Goal: Task Accomplishment & Management: Use online tool/utility

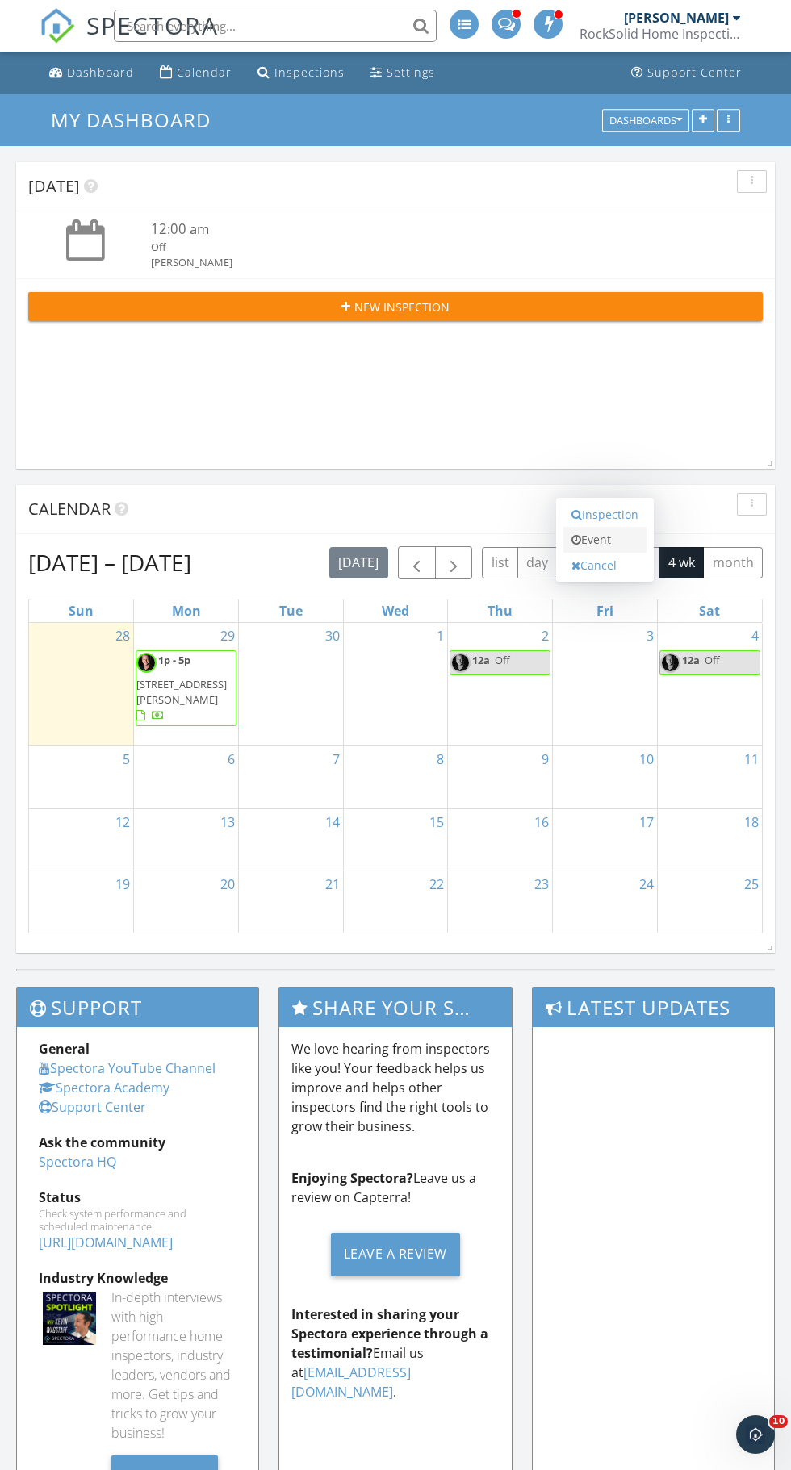
click at [638, 553] on link "Event" at bounding box center [604, 540] width 83 height 26
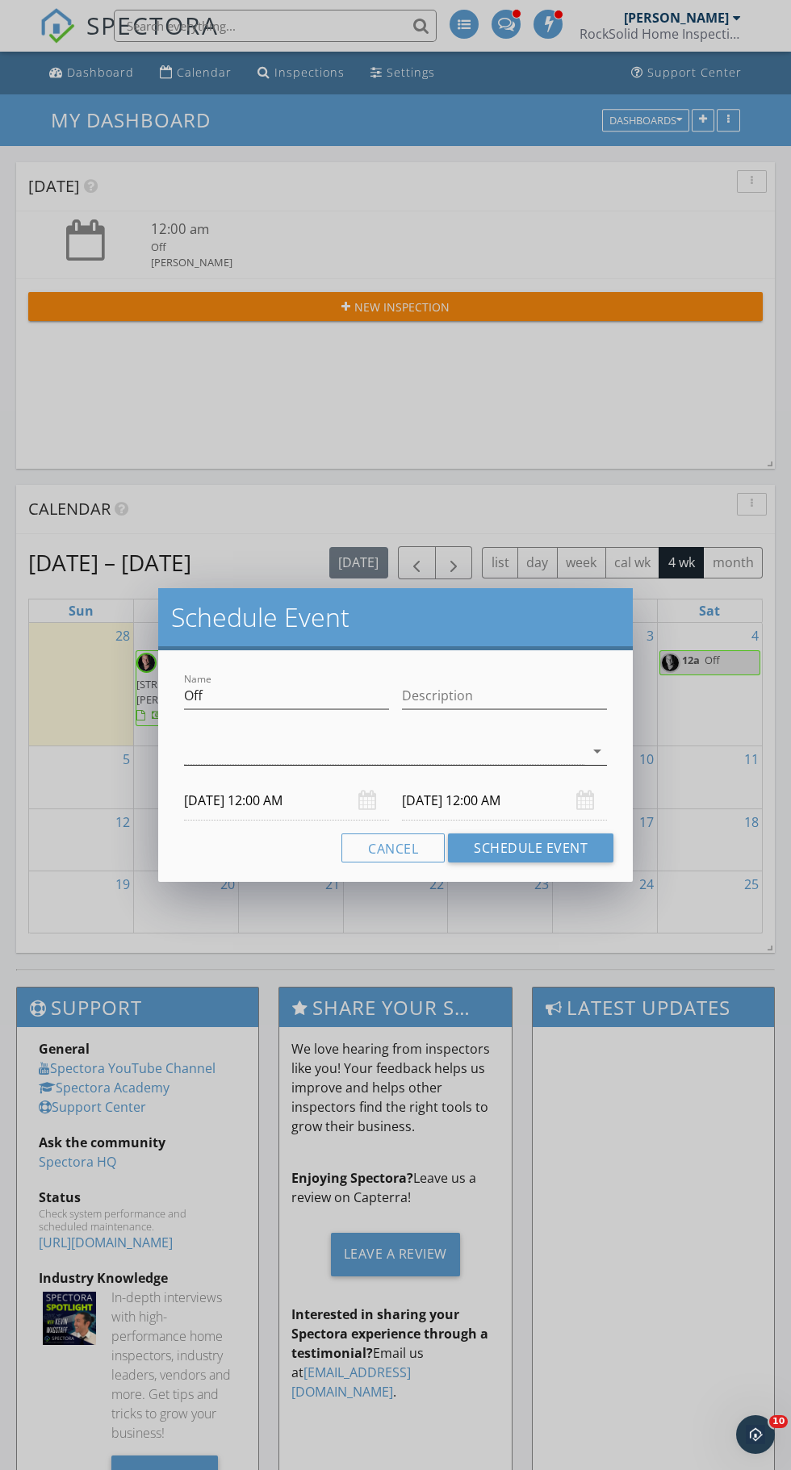
click at [558, 741] on div at bounding box center [384, 751] width 400 height 27
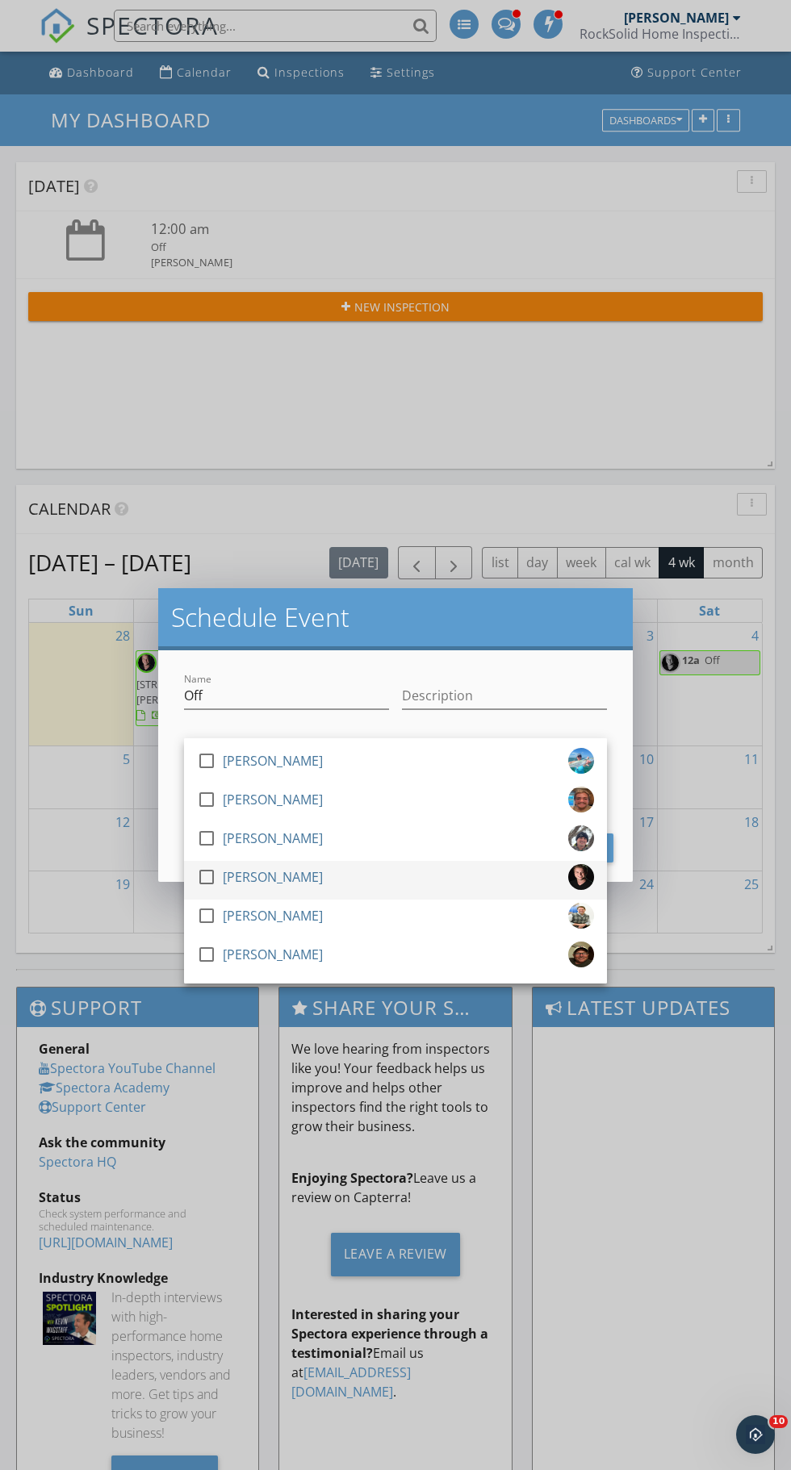
click at [207, 877] on div at bounding box center [206, 876] width 27 height 27
click at [547, 696] on input "Description" at bounding box center [504, 696] width 205 height 27
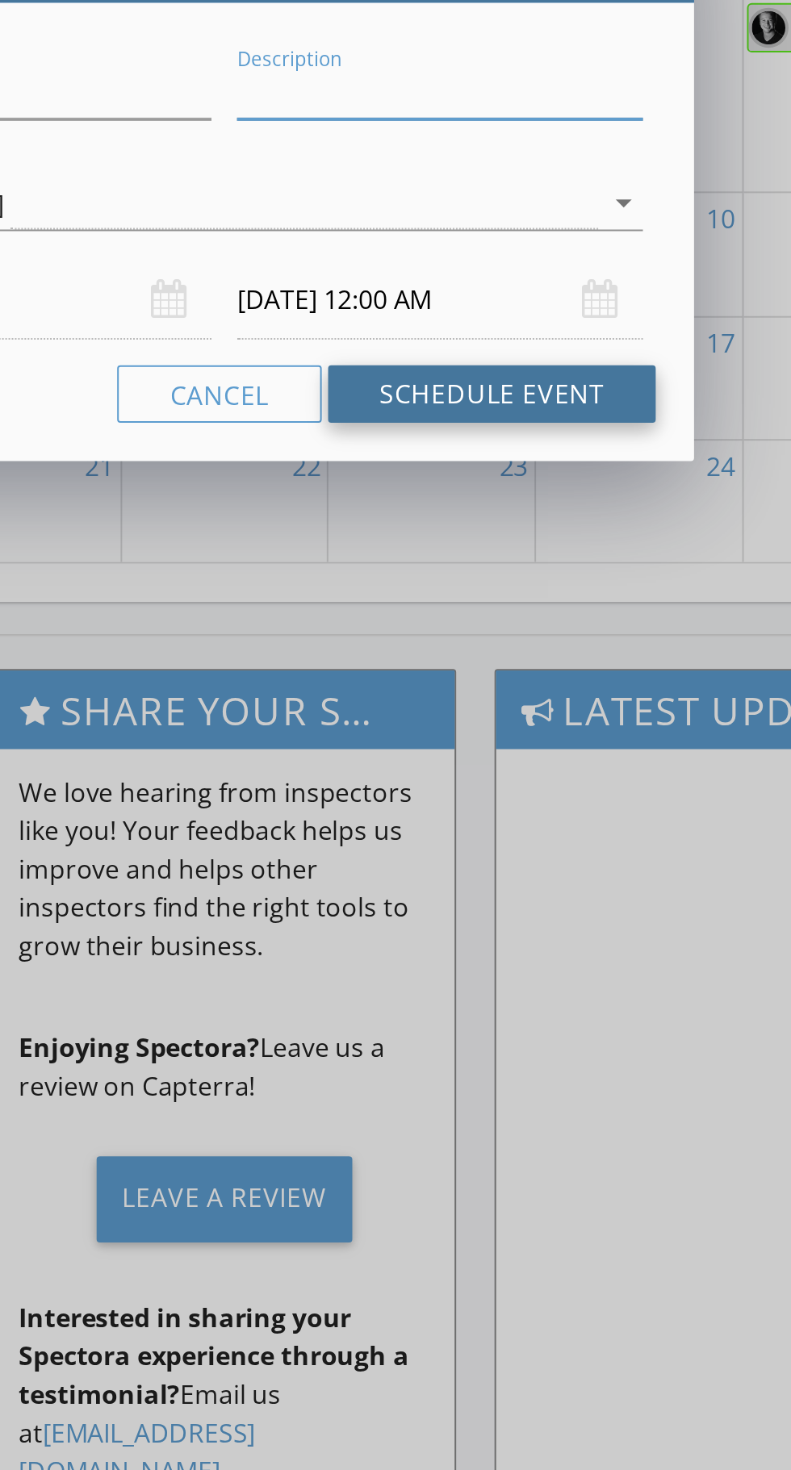
click at [566, 846] on button "Schedule Event" at bounding box center [530, 848] width 165 height 29
